Goal: Task Accomplishment & Management: Manage account settings

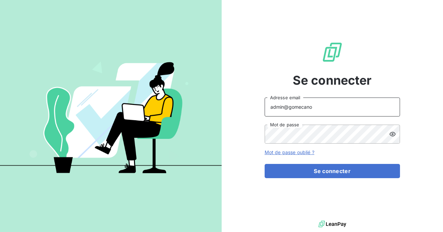
click at [323, 109] on input "admin@gomecano" at bounding box center [333, 107] width 136 height 19
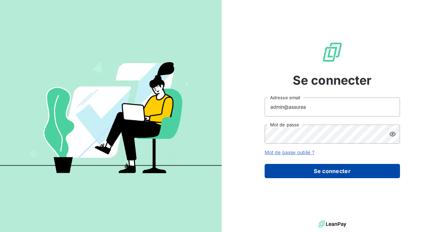
type input "admin@assurea"
click at [323, 170] on button "Se connecter" at bounding box center [333, 171] width 136 height 14
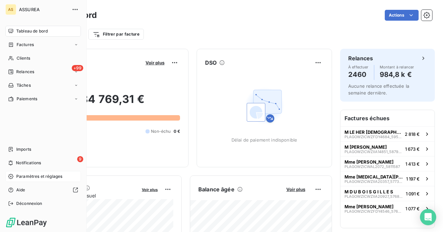
click at [28, 177] on span "Paramètres et réglages" at bounding box center [39, 176] width 46 height 6
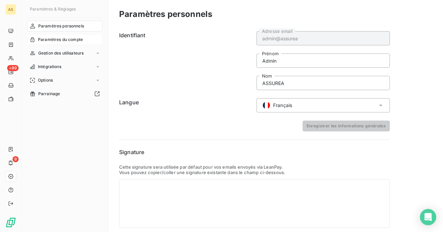
click at [57, 38] on span "Paramètres du compte" at bounding box center [60, 40] width 45 height 6
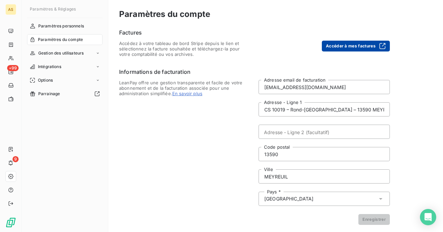
click at [348, 47] on button "Accéder à mes factures" at bounding box center [356, 46] width 68 height 11
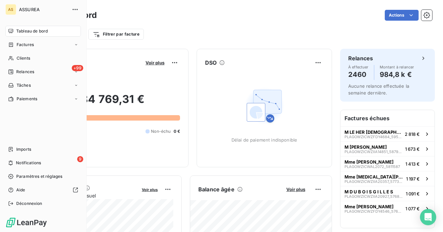
click at [16, 198] on nav "Imports 9 Notifications Paramètres et réglages Aide Déconnexion" at bounding box center [43, 176] width 76 height 65
click at [16, 205] on div "Déconnexion" at bounding box center [43, 203] width 76 height 11
